Goal: Find specific page/section: Find specific page/section

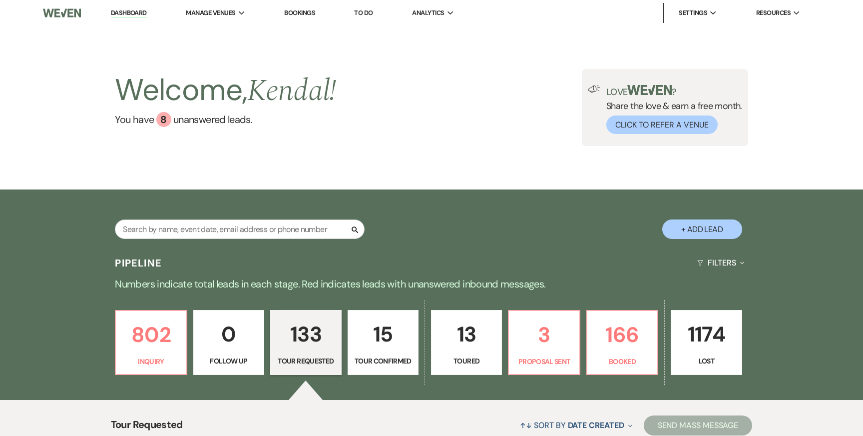
click at [175, 227] on input "text" at bounding box center [240, 228] width 250 height 19
type input "mina"
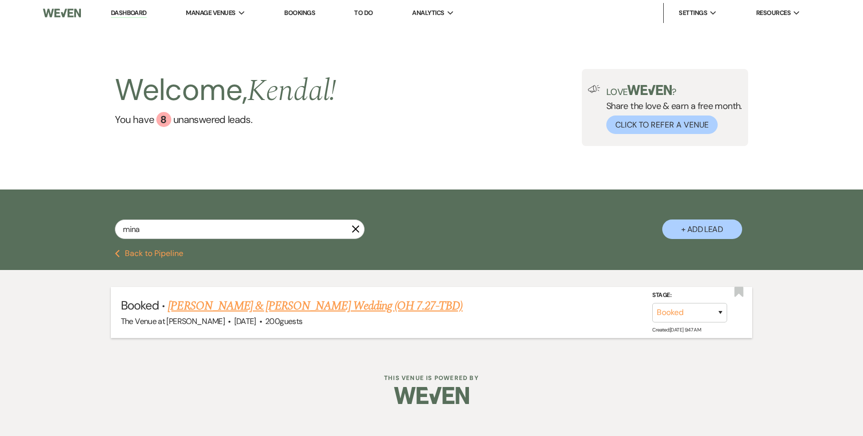
click at [231, 306] on link "[PERSON_NAME] & [PERSON_NAME] Wedding (OH 7.27-TBD)" at bounding box center [315, 306] width 295 height 18
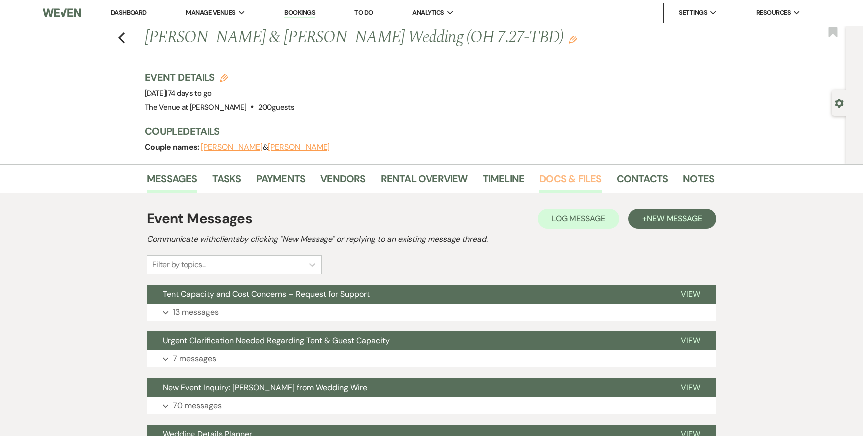
click at [560, 181] on link "Docs & Files" at bounding box center [571, 182] width 62 height 22
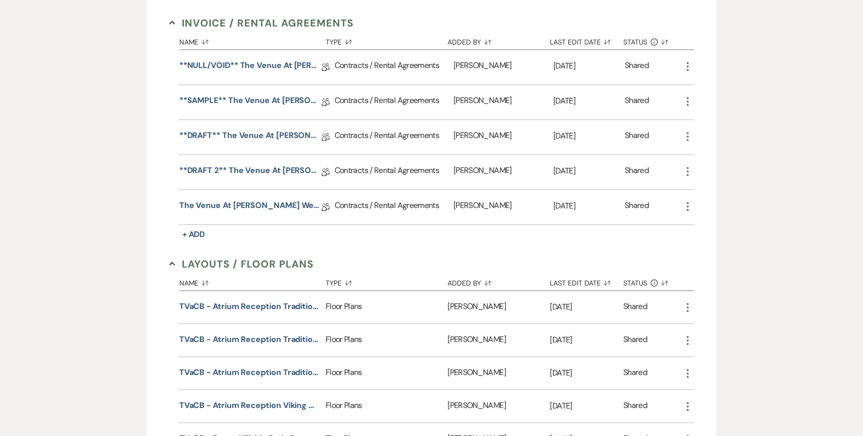
scroll to position [277, 0]
click at [285, 205] on link "The Venue at [PERSON_NAME] Wedding Contract-([DATE] [PERSON_NAME])" at bounding box center [250, 206] width 142 height 15
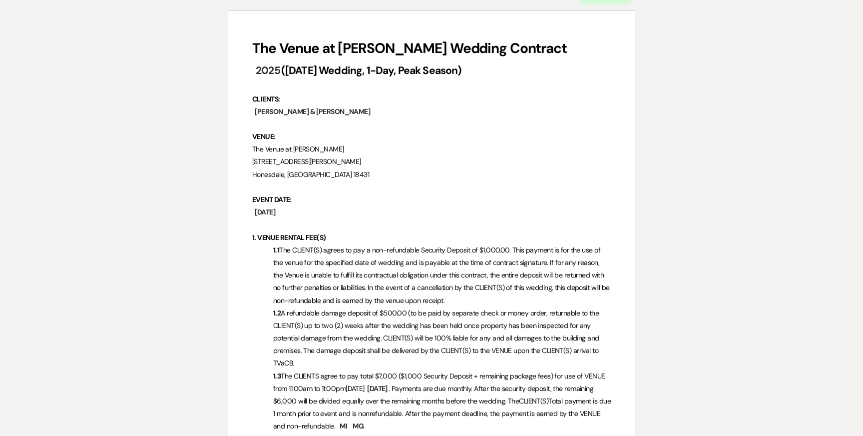
scroll to position [111, 0]
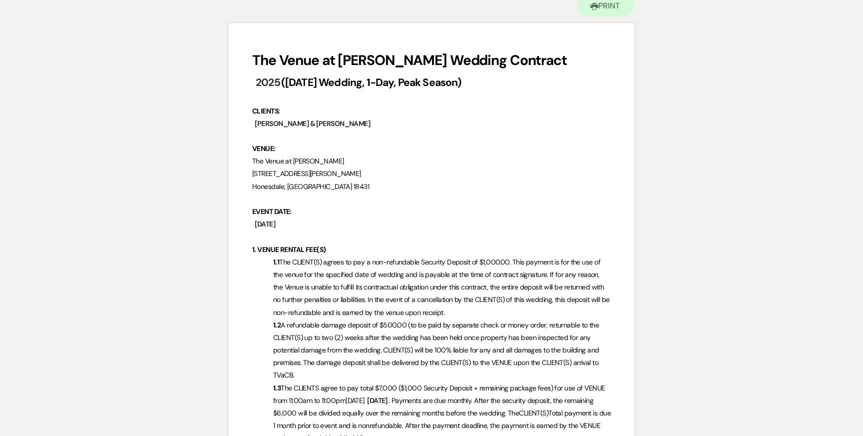
scroll to position [277, 0]
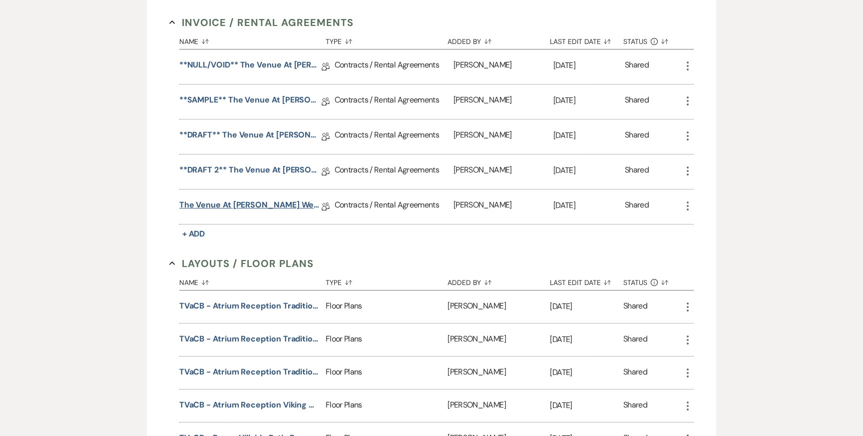
click at [262, 207] on link "The Venue at [PERSON_NAME] Wedding Contract-([DATE] [PERSON_NAME])" at bounding box center [250, 206] width 142 height 15
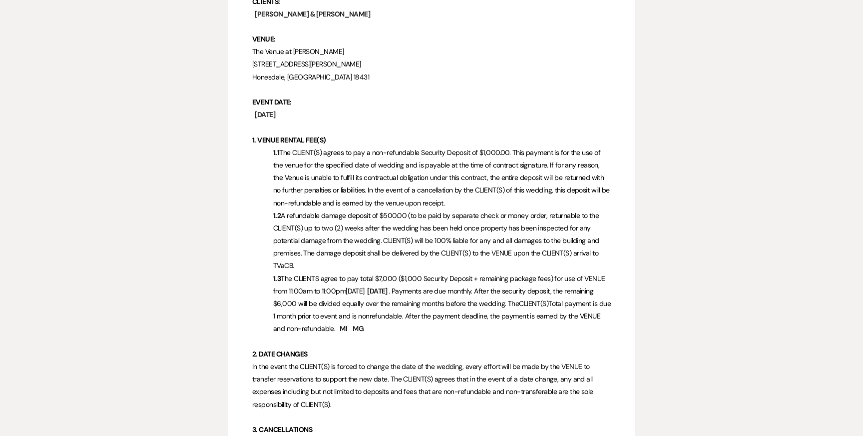
scroll to position [224, 0]
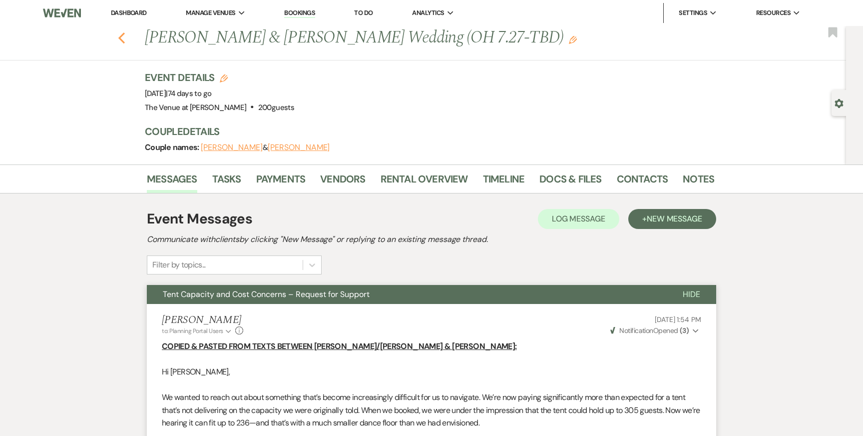
click at [119, 39] on icon "Previous" at bounding box center [121, 38] width 7 height 12
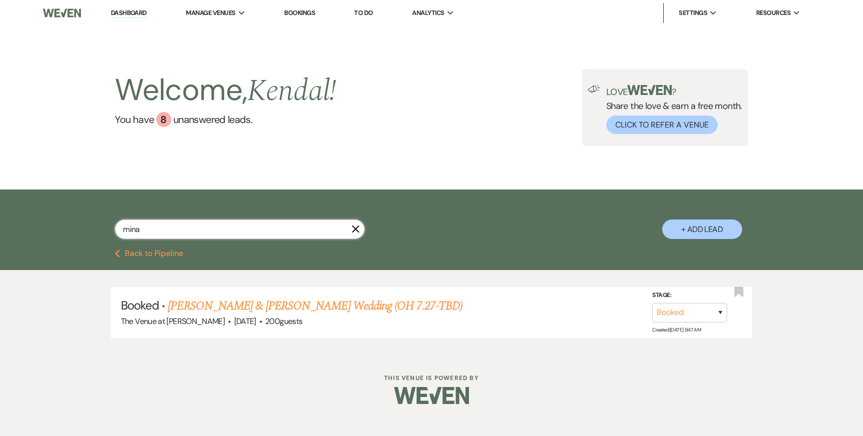
click at [180, 232] on input "mina" at bounding box center [240, 228] width 250 height 19
type input "korie"
select select "8"
select select "5"
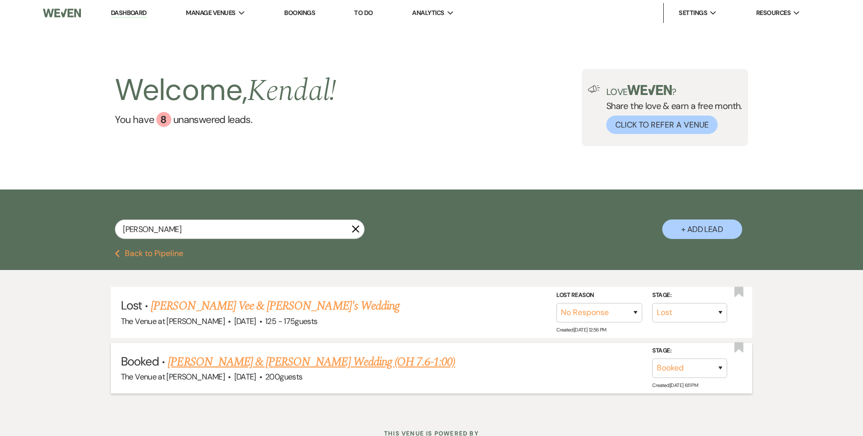
click at [220, 363] on link "Korie Carr & Colin Obsitnik's Wedding (OH 7.6-1:00)" at bounding box center [311, 362] width 287 height 18
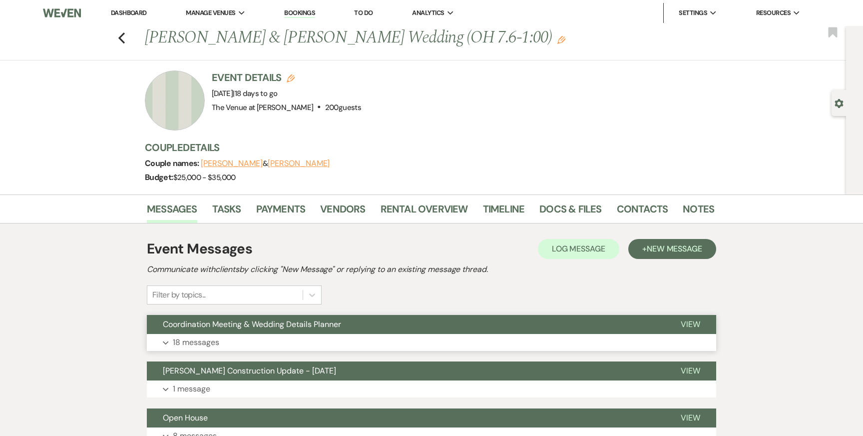
click at [218, 341] on p "18 messages" at bounding box center [196, 342] width 46 height 13
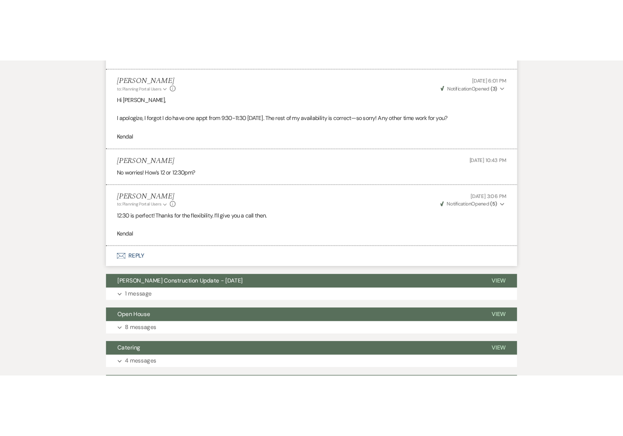
scroll to position [3852, 0]
